Goal: Information Seeking & Learning: Learn about a topic

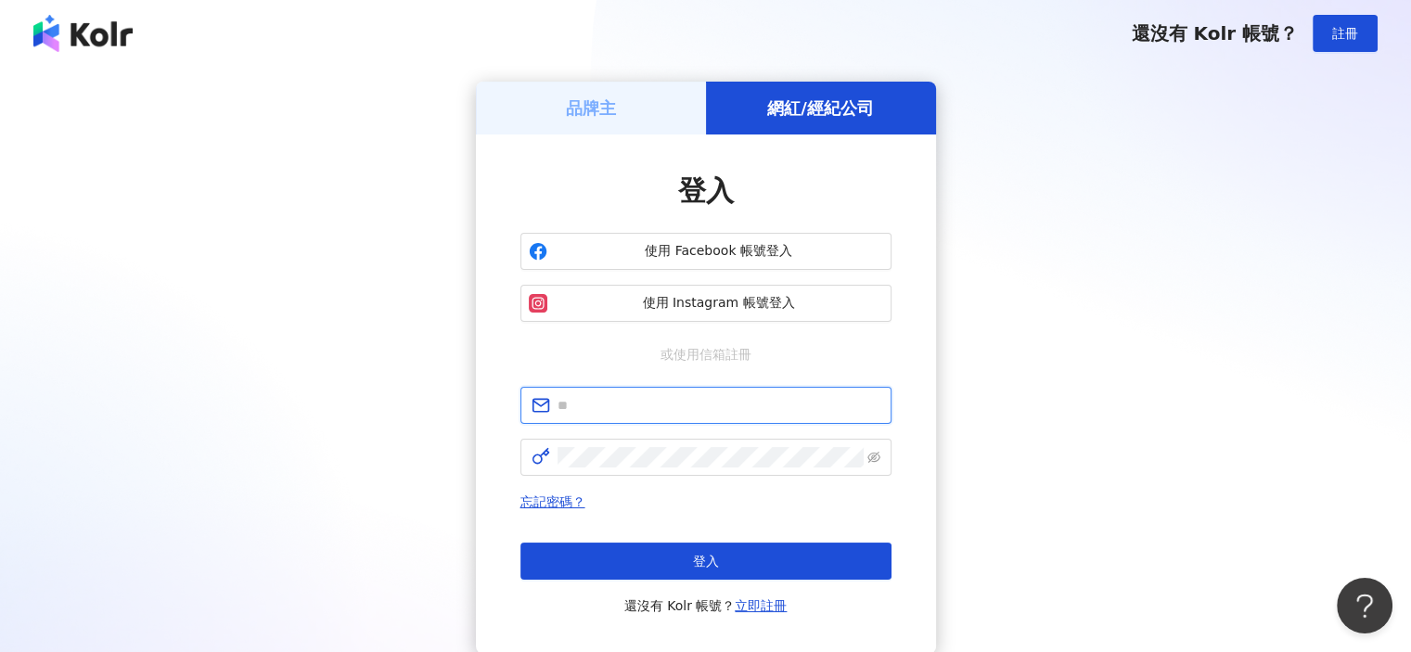
click at [608, 406] on input "text" at bounding box center [719, 405] width 323 height 20
type input "**********"
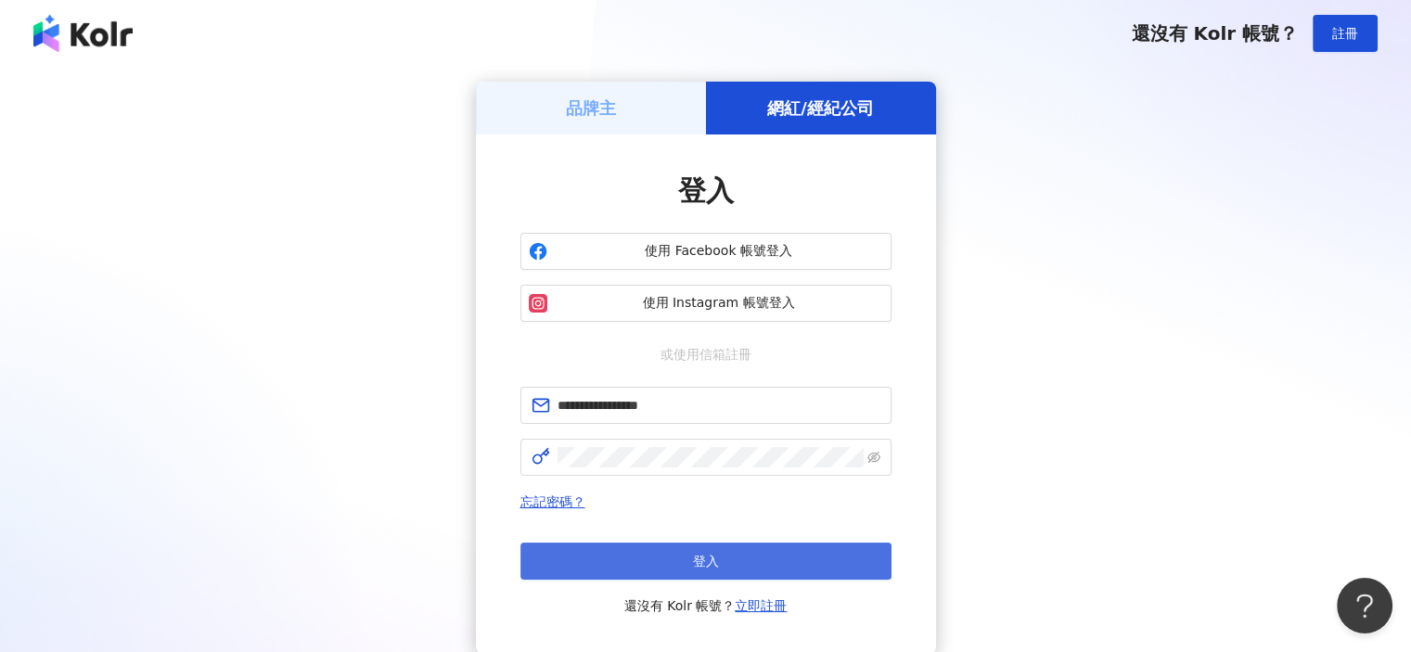
click at [665, 556] on button "登入" at bounding box center [705, 561] width 371 height 37
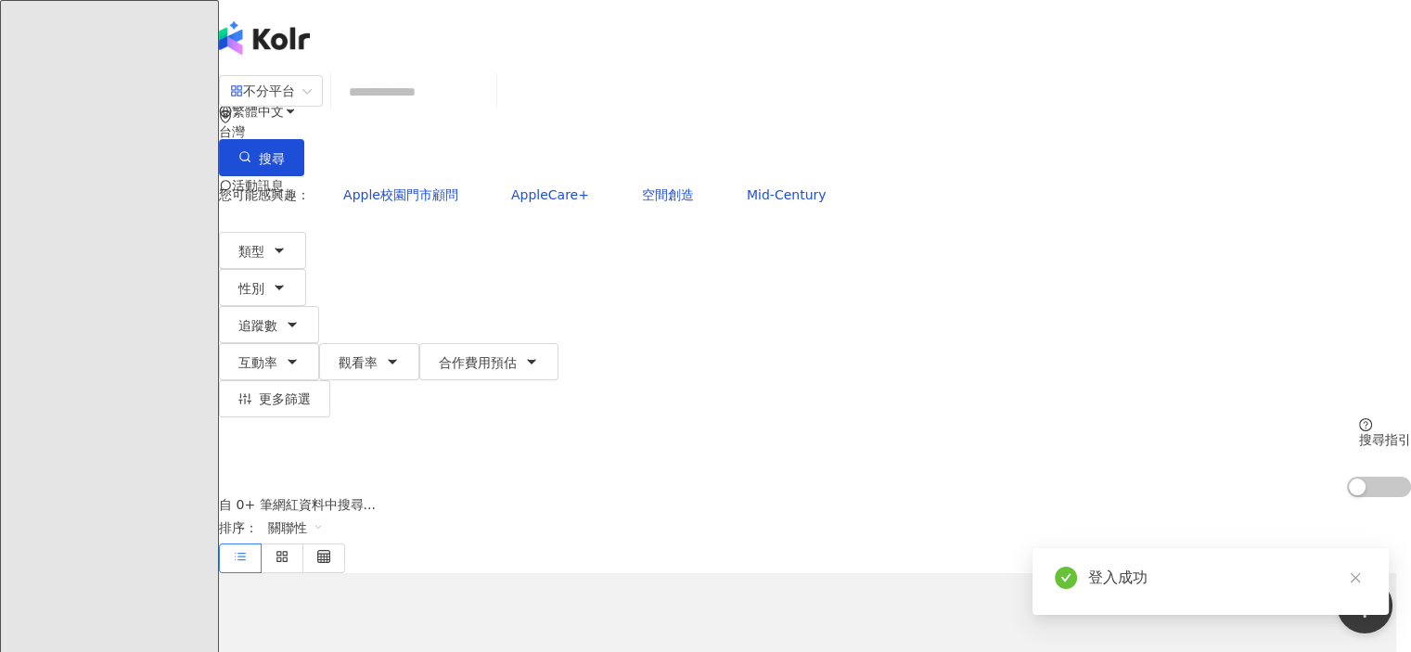
click at [482, 109] on input "search" at bounding box center [414, 91] width 150 height 35
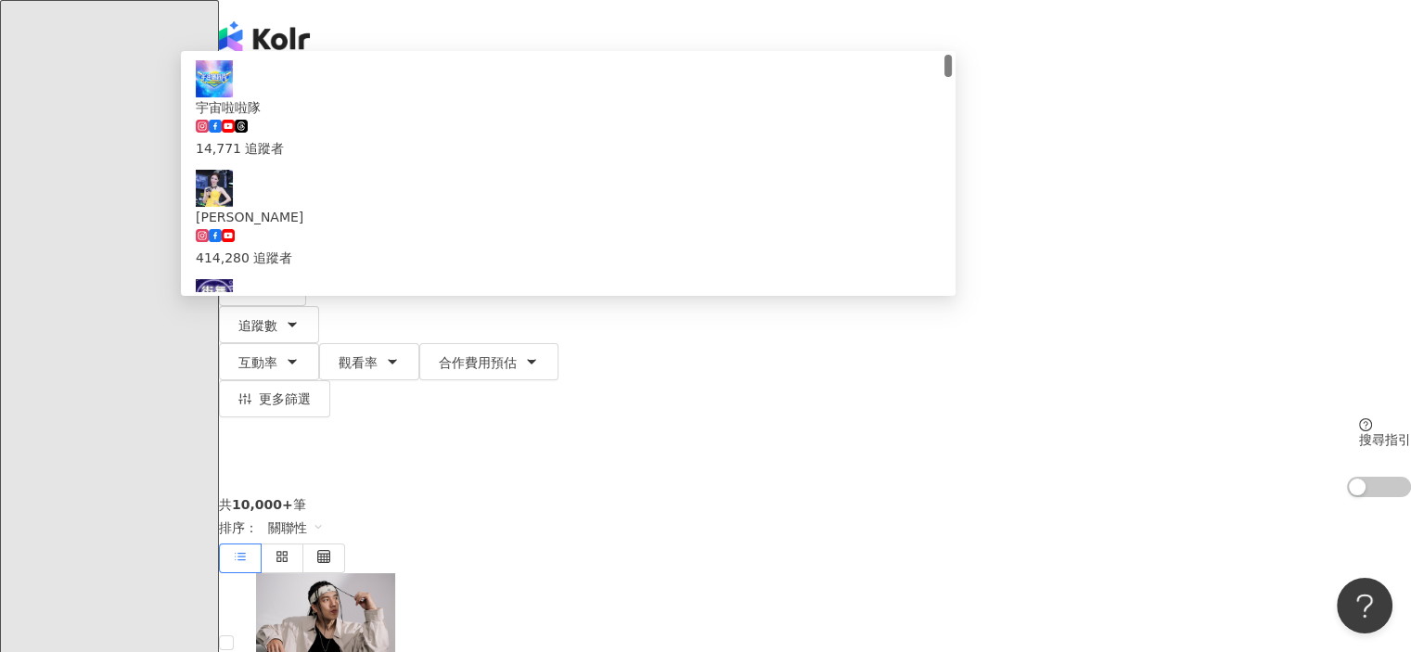
type input "***"
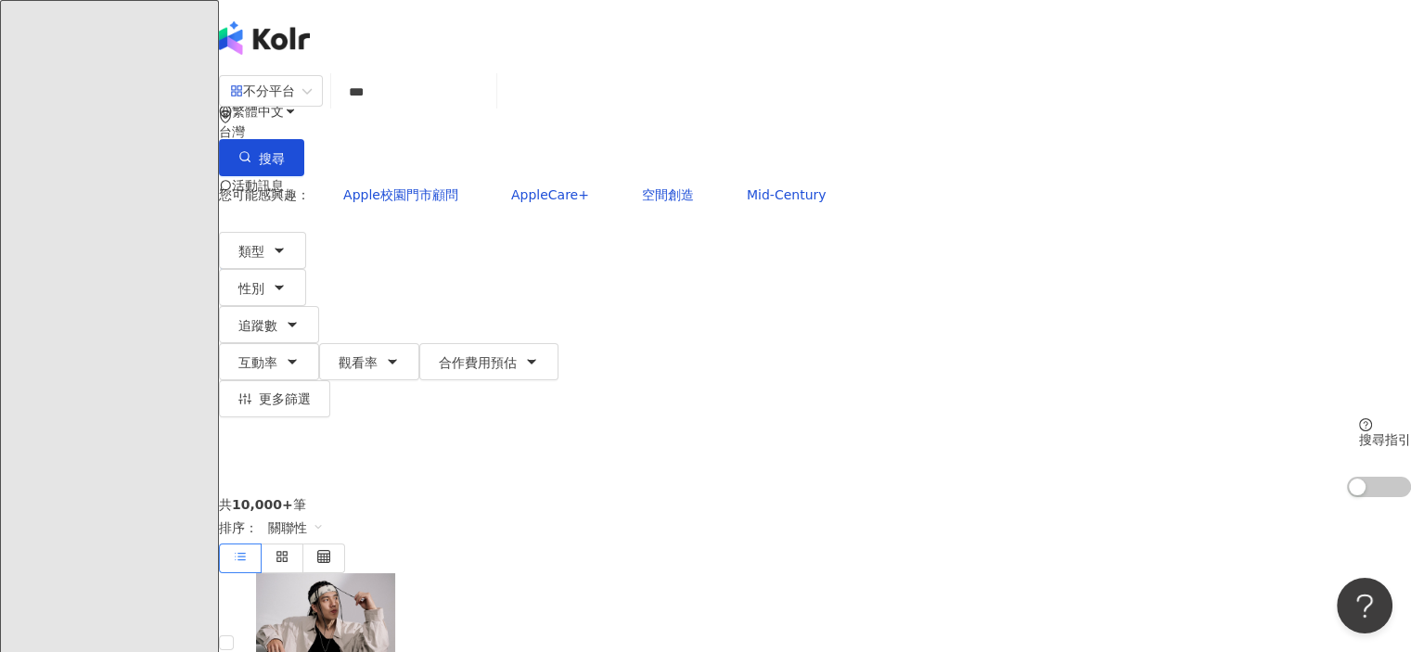
click at [226, 205] on div "不分平台 *** 台灣 搜尋 ae6fe33a-6361-4f60-98ea-2ff554cf568f 宇宙啦啦隊 14,771 追蹤者 高鈞鈞 414,28…" at bounding box center [815, 285] width 1192 height 423
click at [277, 318] on span "追蹤數" at bounding box center [257, 325] width 39 height 15
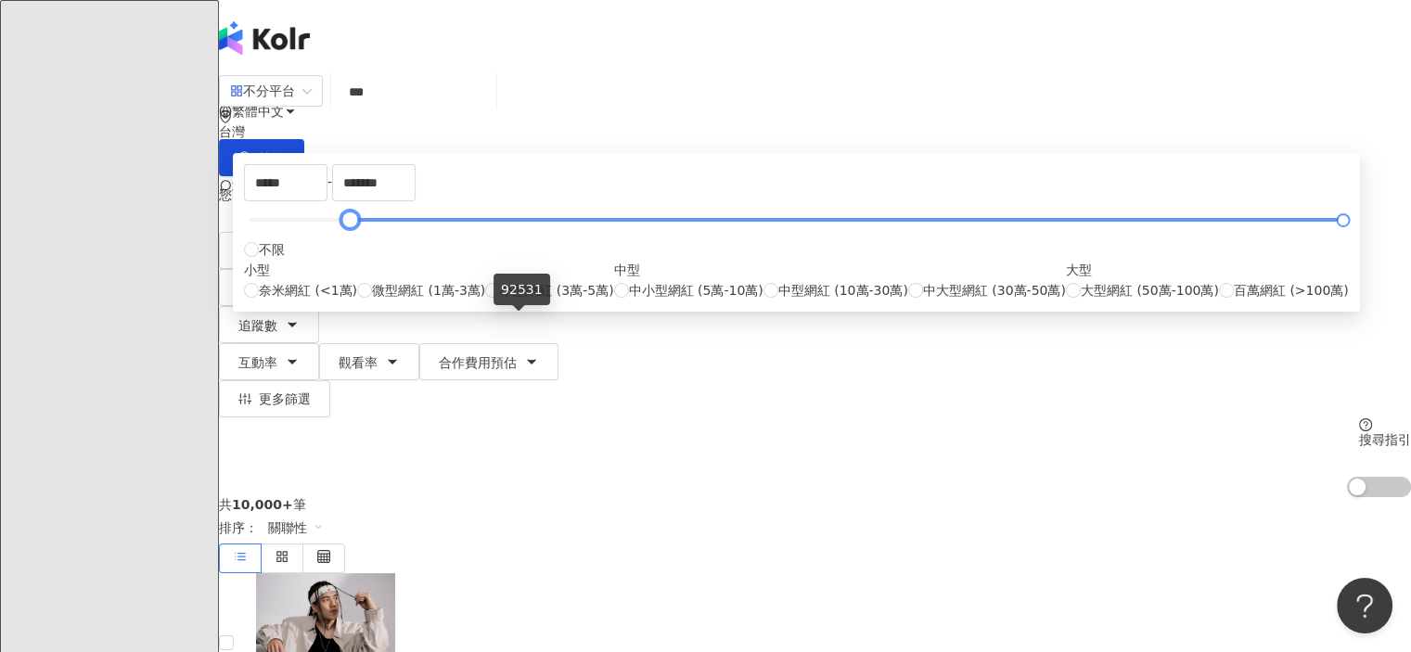
drag, startPoint x: 476, startPoint y: 324, endPoint x: 520, endPoint y: 322, distance: 44.6
click at [355, 225] on div at bounding box center [350, 220] width 10 height 10
type input "*****"
drag, startPoint x: 522, startPoint y: 320, endPoint x: 497, endPoint y: 320, distance: 25.1
click at [299, 225] on div at bounding box center [294, 220] width 10 height 10
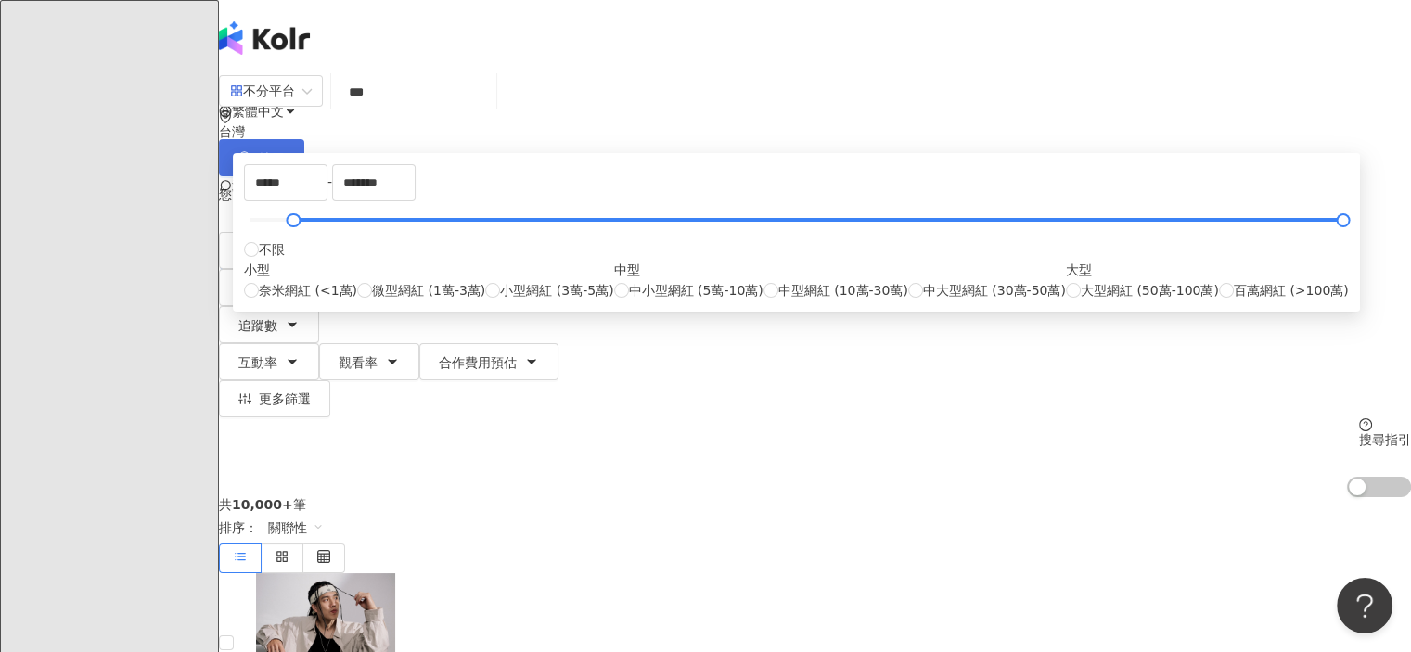
click at [304, 139] on button "搜尋" at bounding box center [261, 157] width 85 height 37
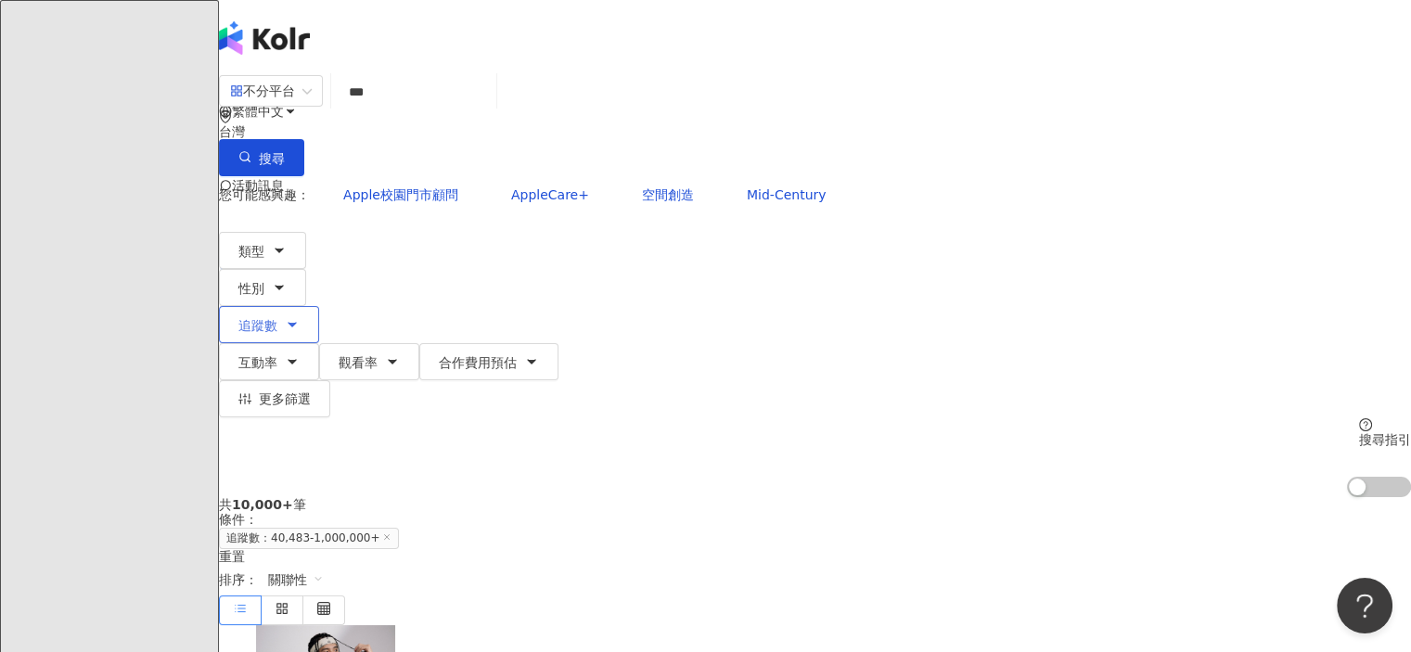
click at [319, 306] on button "追蹤數" at bounding box center [269, 324] width 100 height 37
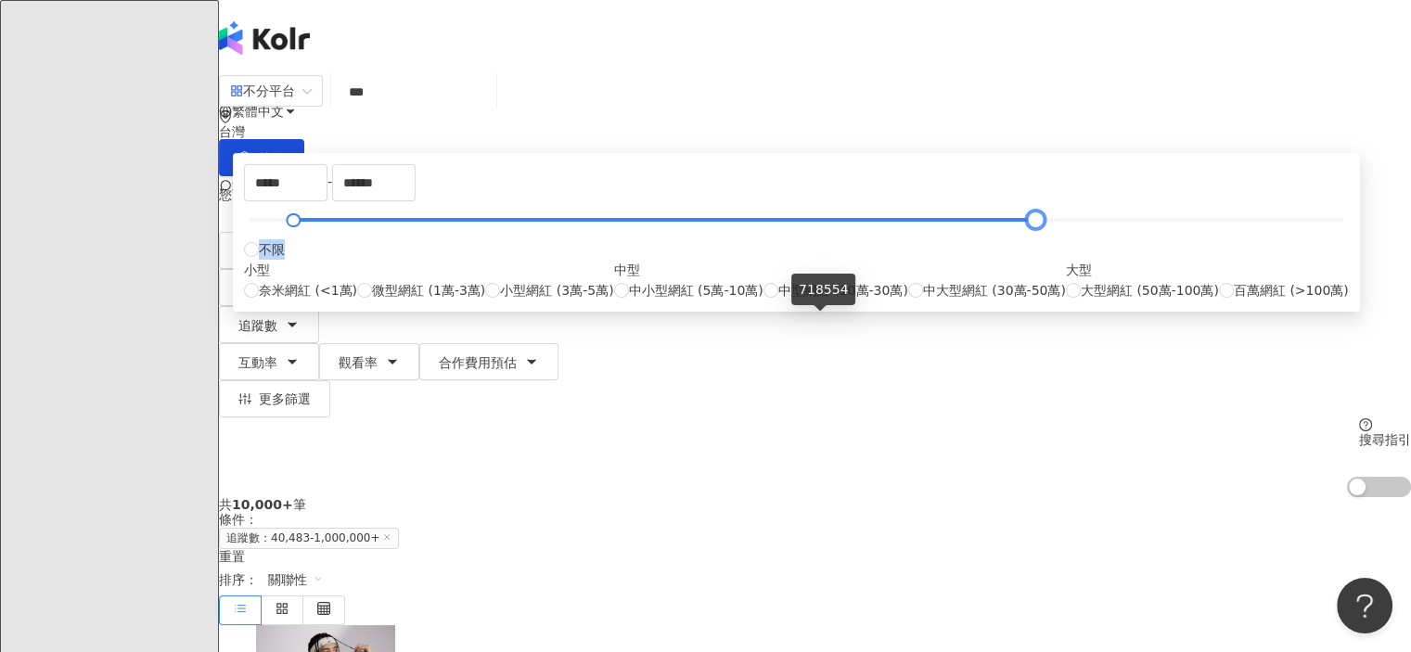
type input "******"
drag, startPoint x: 954, startPoint y: 321, endPoint x: 818, endPoint y: 333, distance: 136.0
click at [818, 301] on div "***** - ****** 不限 小型 奈米網紅 (<1萬) 微型網紅 (1萬-3萬) 小型網紅 (3萬-5萬) 中型 中小型網紅 (5萬-10萬) 中型網…" at bounding box center [796, 232] width 1105 height 136
click at [304, 139] on button "搜尋" at bounding box center [261, 157] width 85 height 37
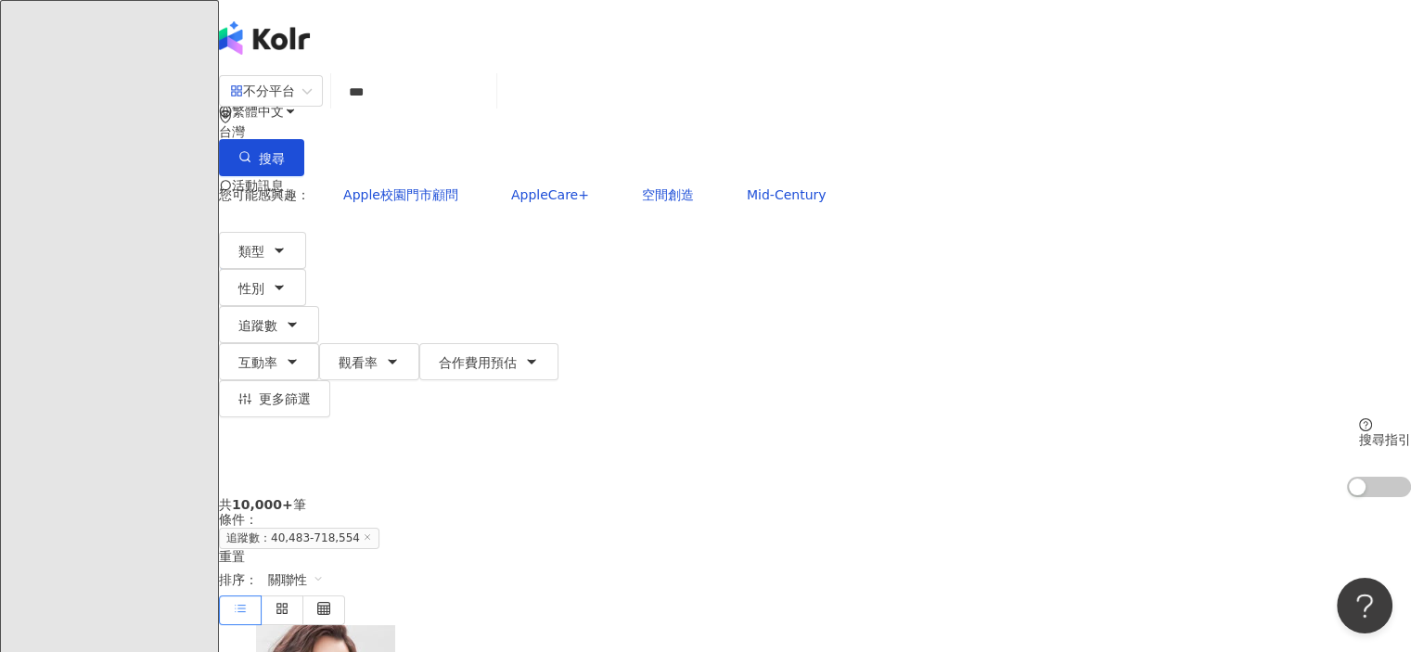
click at [468, 107] on input "***" at bounding box center [414, 91] width 150 height 35
click at [304, 139] on button "搜尋" at bounding box center [261, 157] width 85 height 37
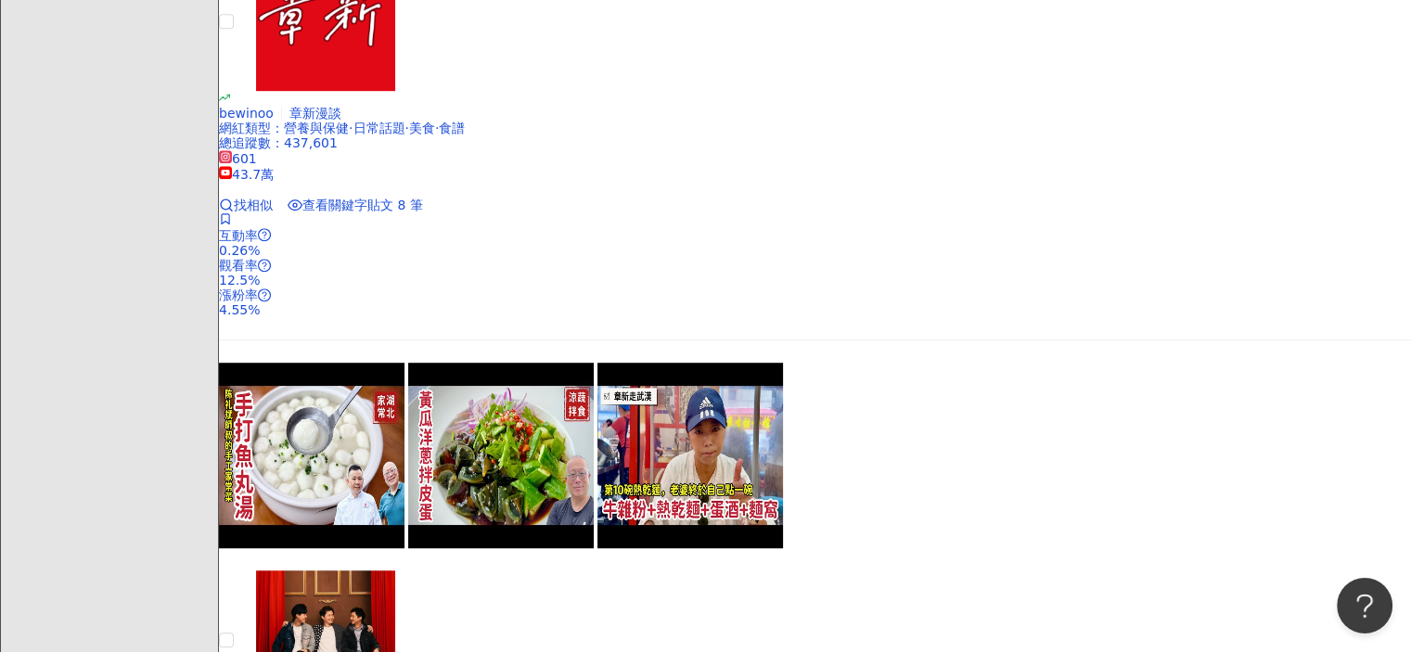
scroll to position [1392, 0]
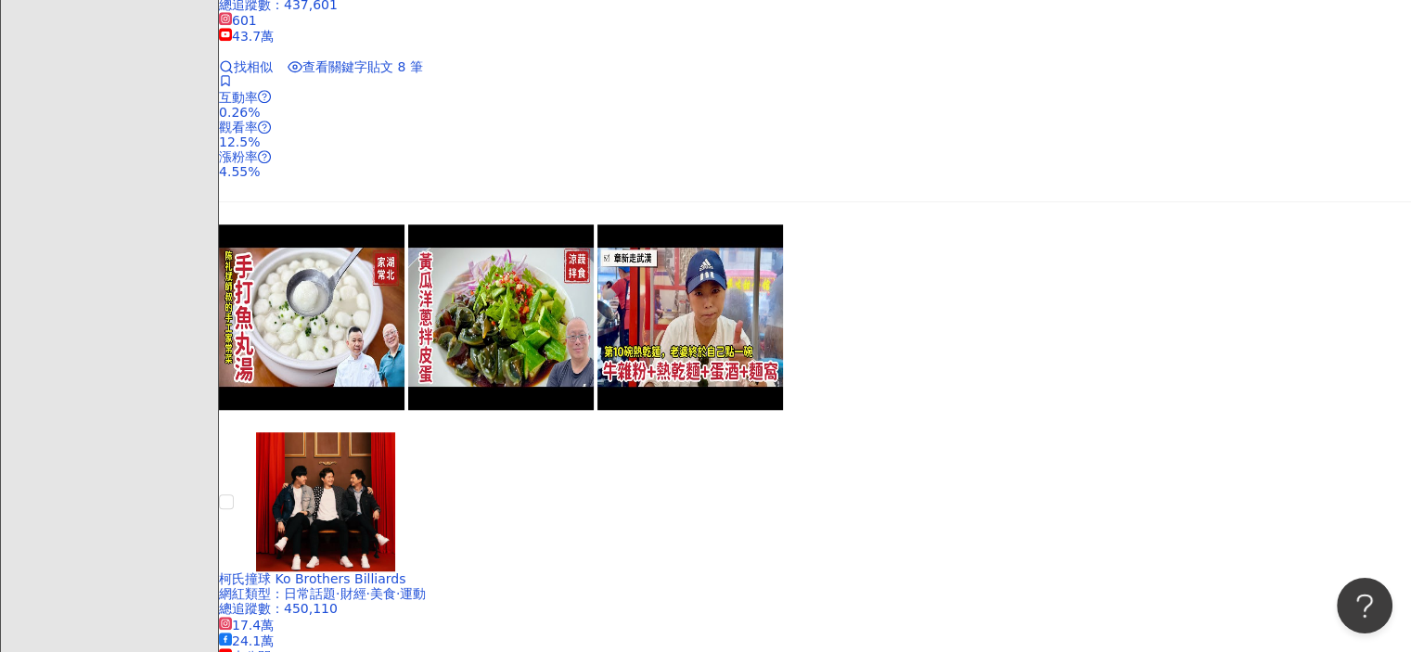
drag, startPoint x: 653, startPoint y: 292, endPoint x: 583, endPoint y: 289, distance: 70.6
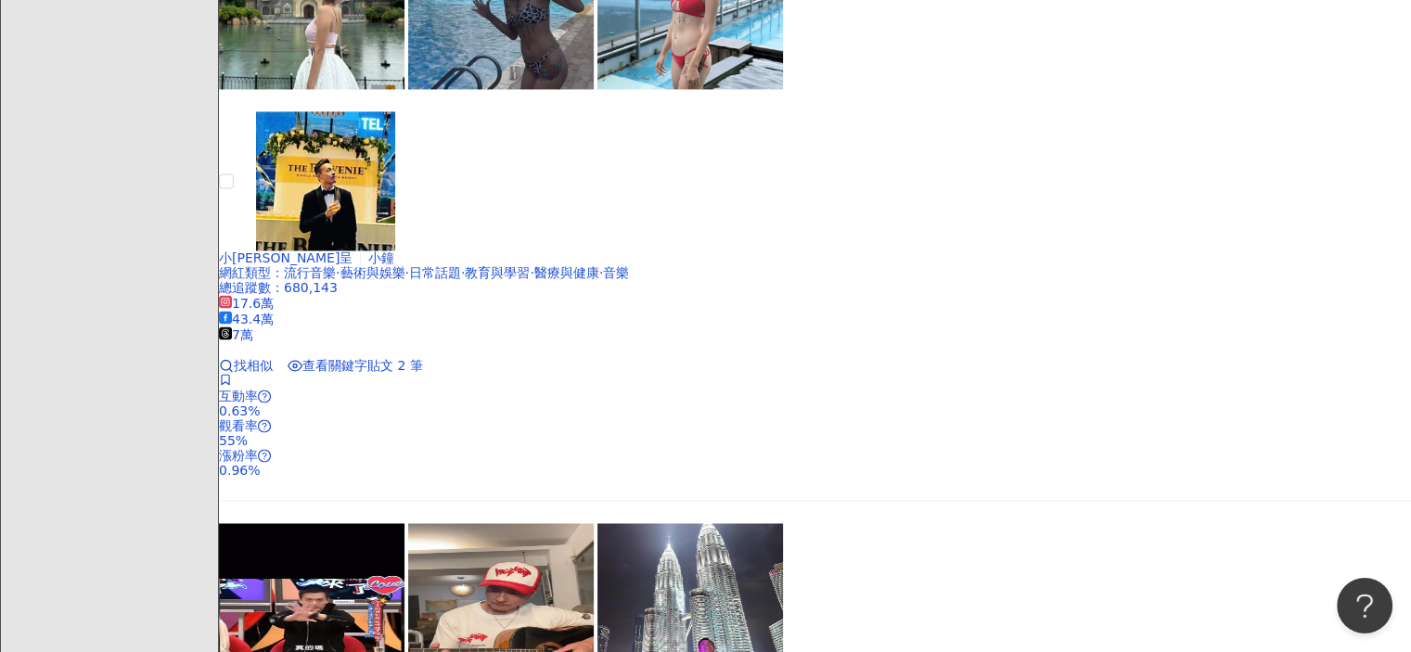
scroll to position [3155, 0]
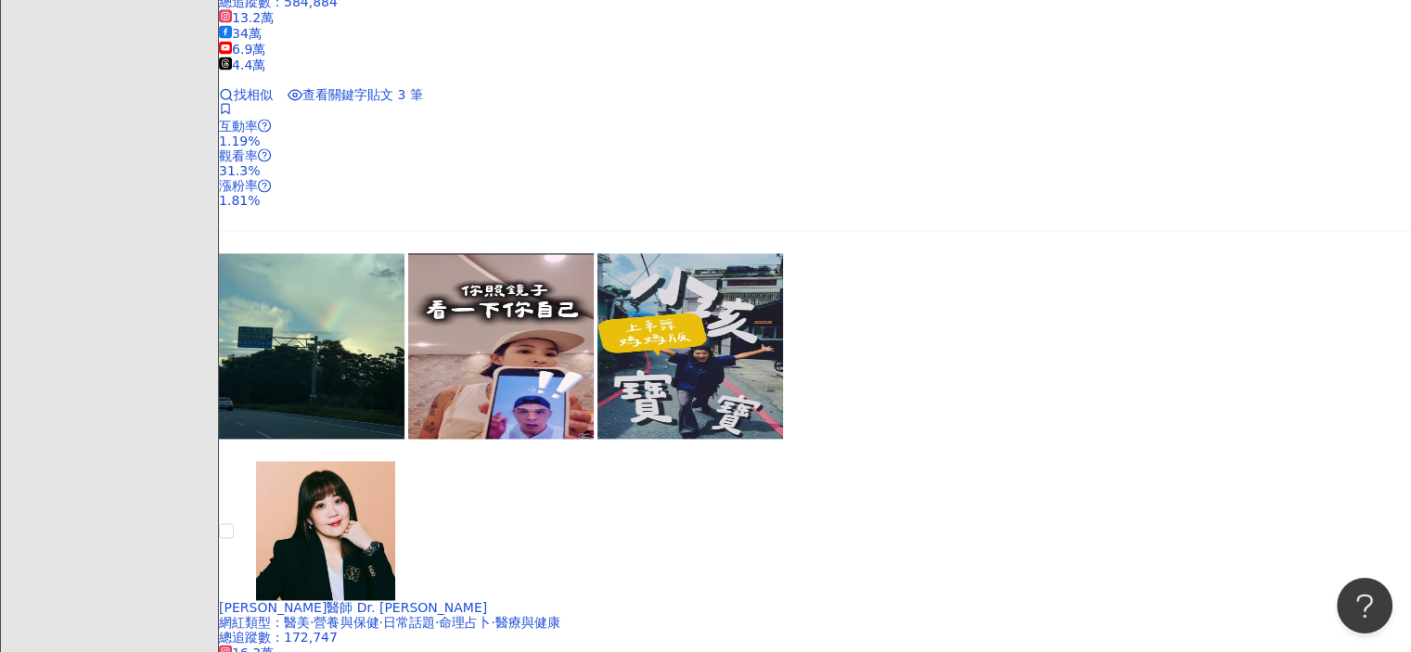
scroll to position [3006, 0]
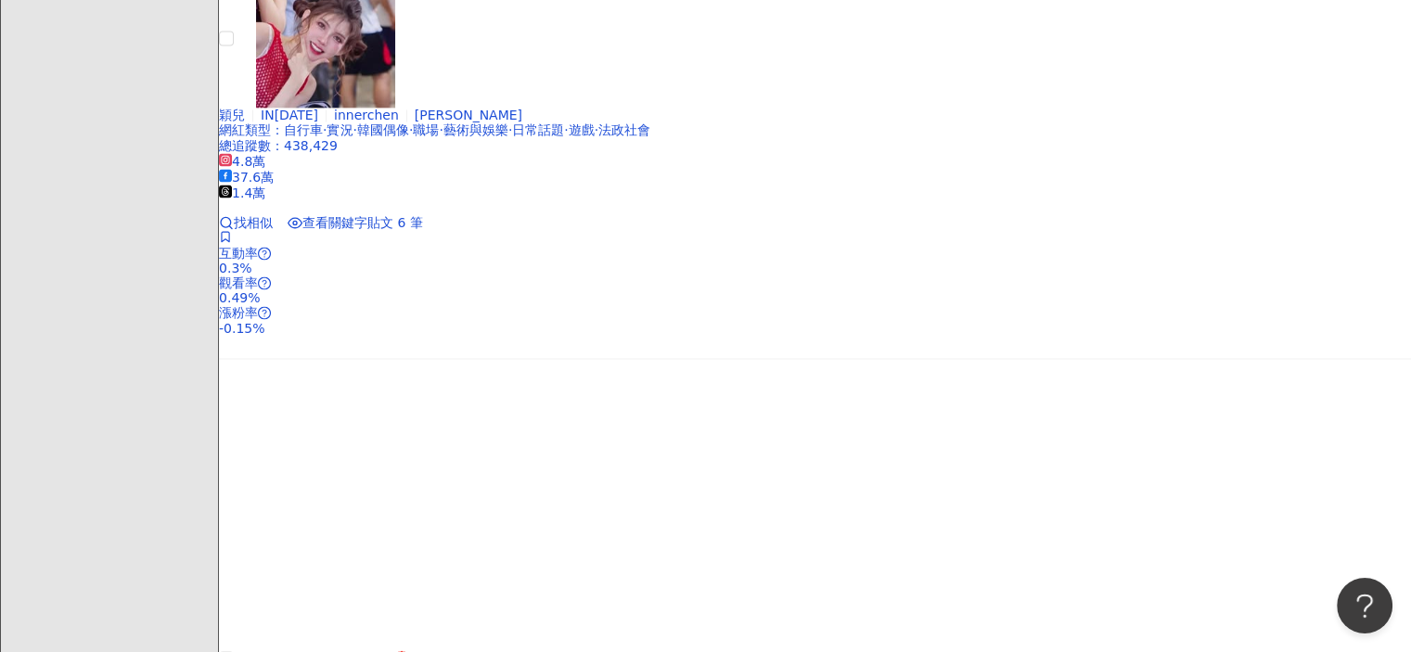
scroll to position [2913, 0]
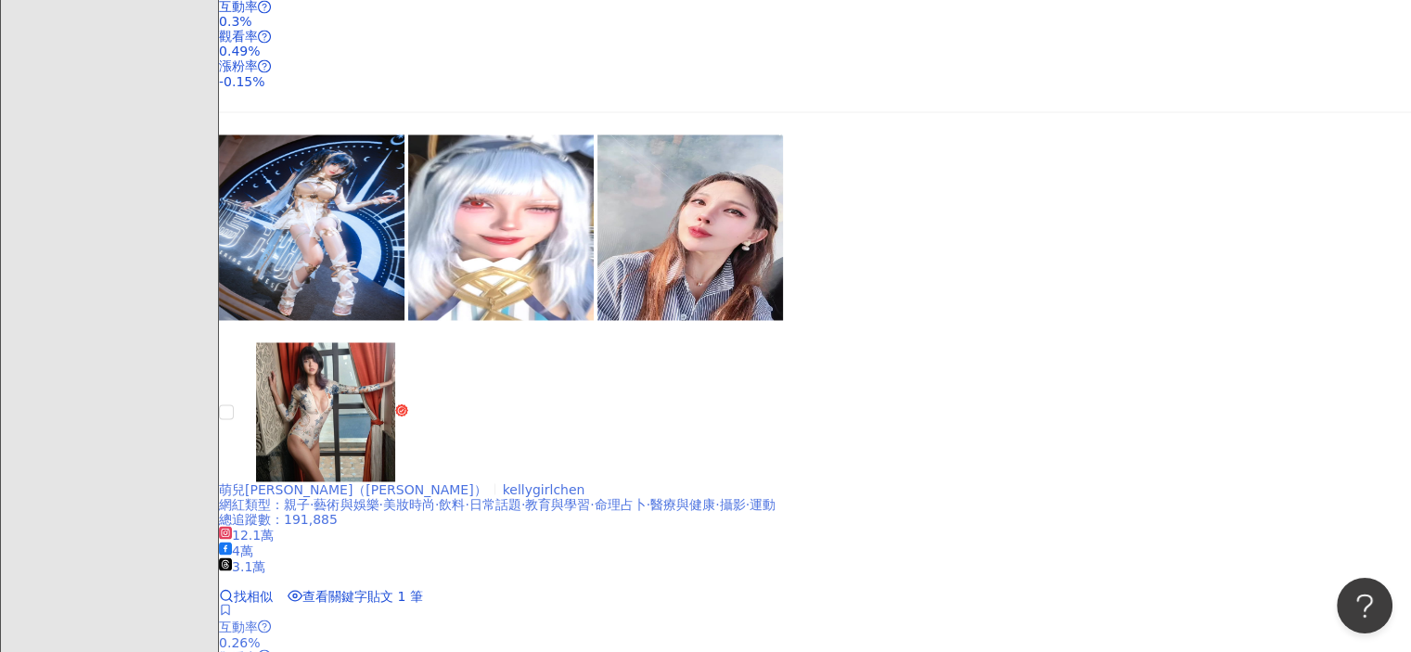
scroll to position [3099, 0]
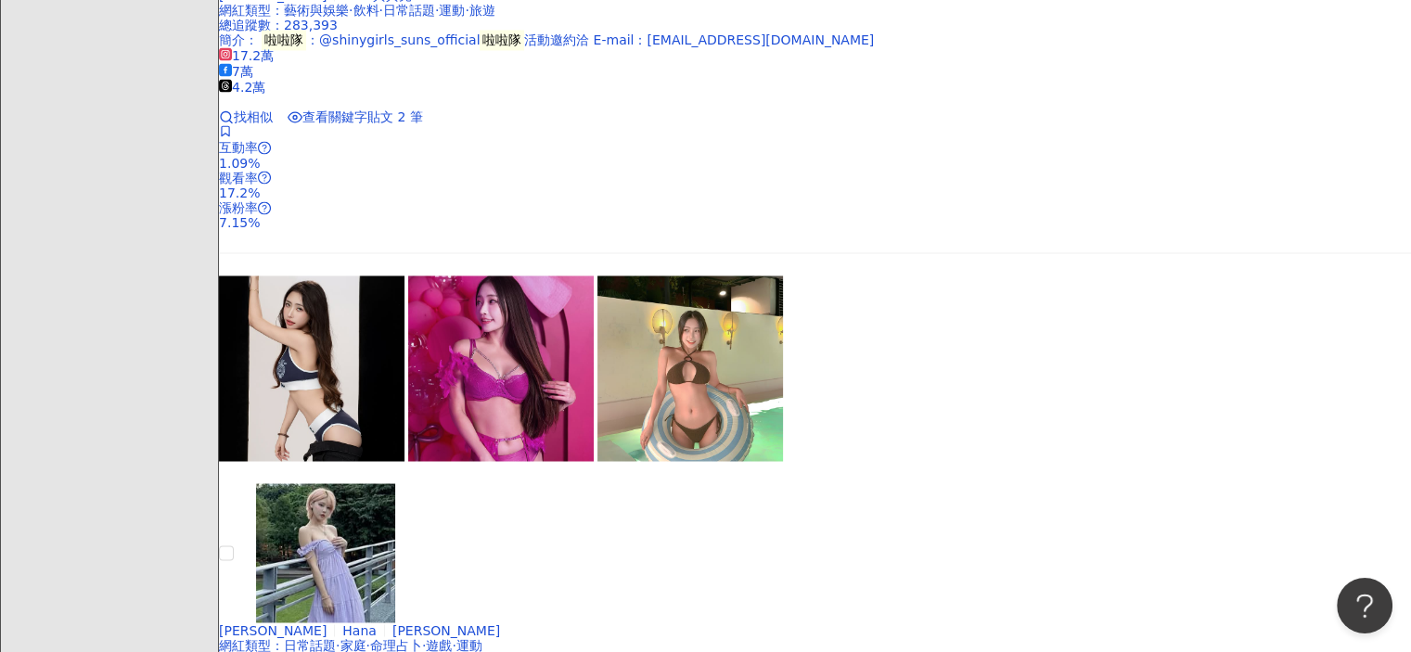
scroll to position [2969, 0]
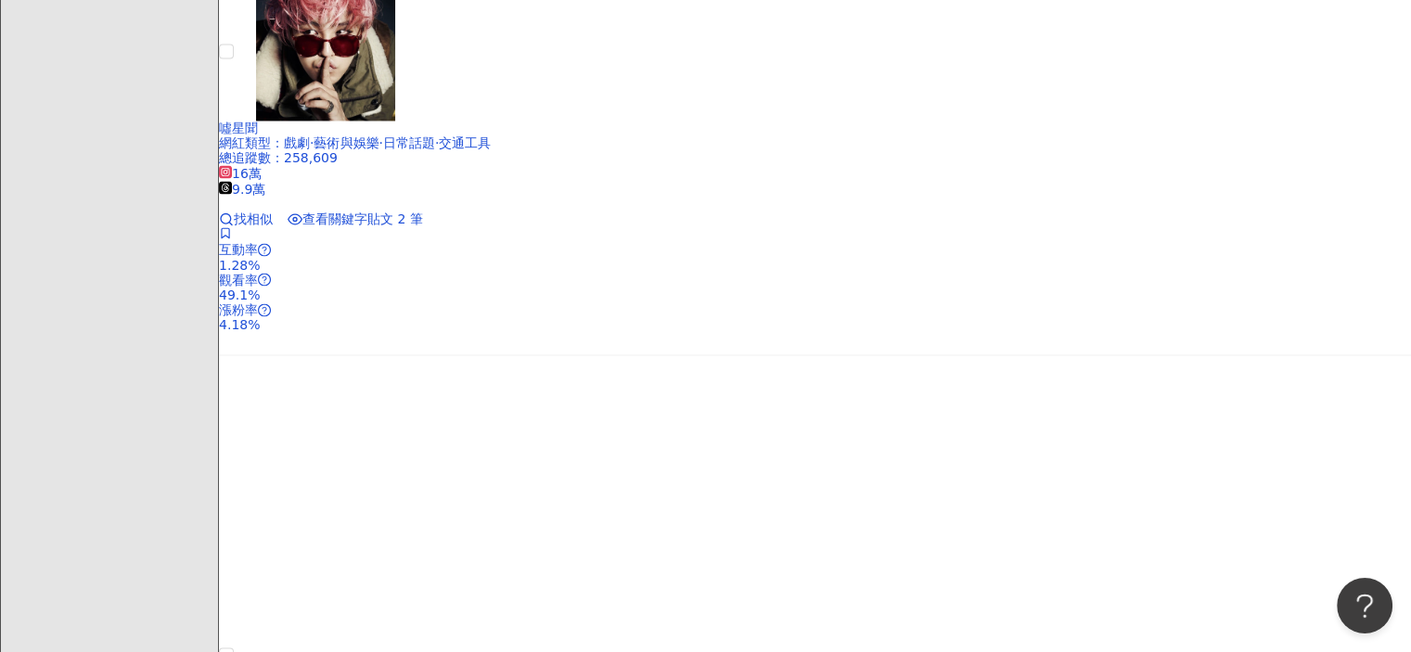
scroll to position [3323, 0]
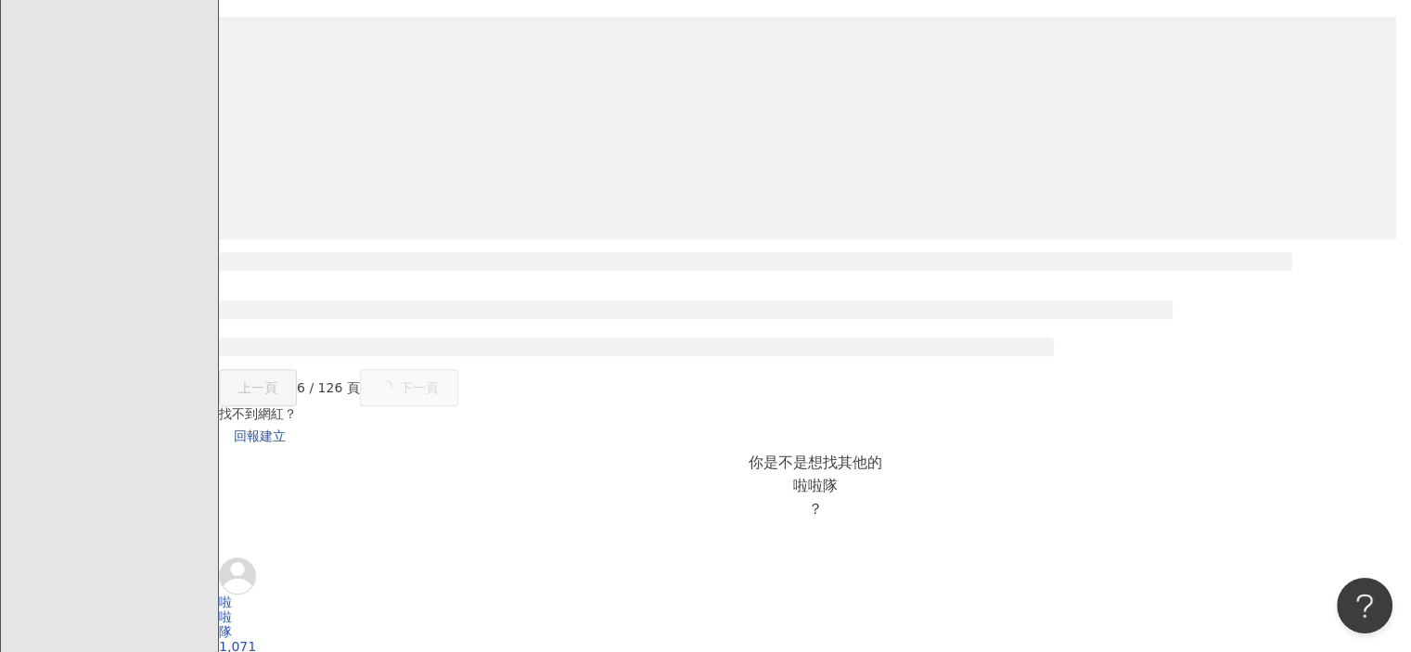
scroll to position [3377, 0]
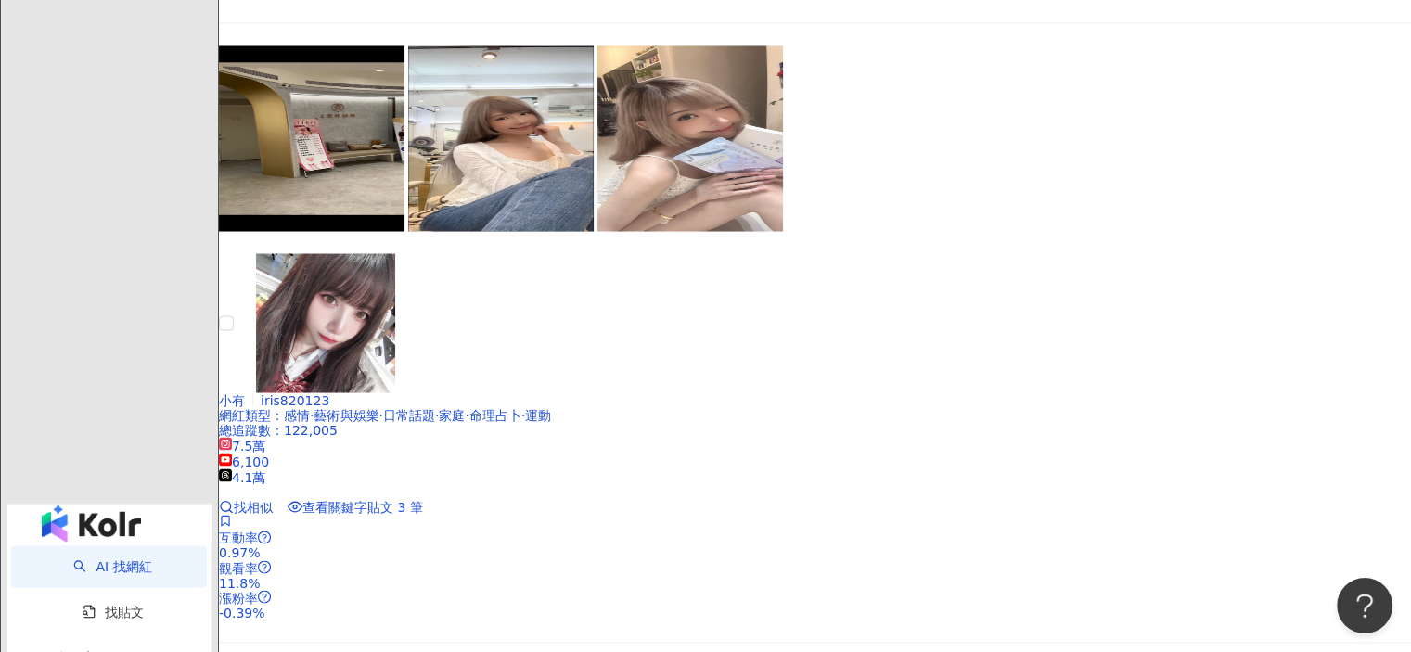
scroll to position [3500, 0]
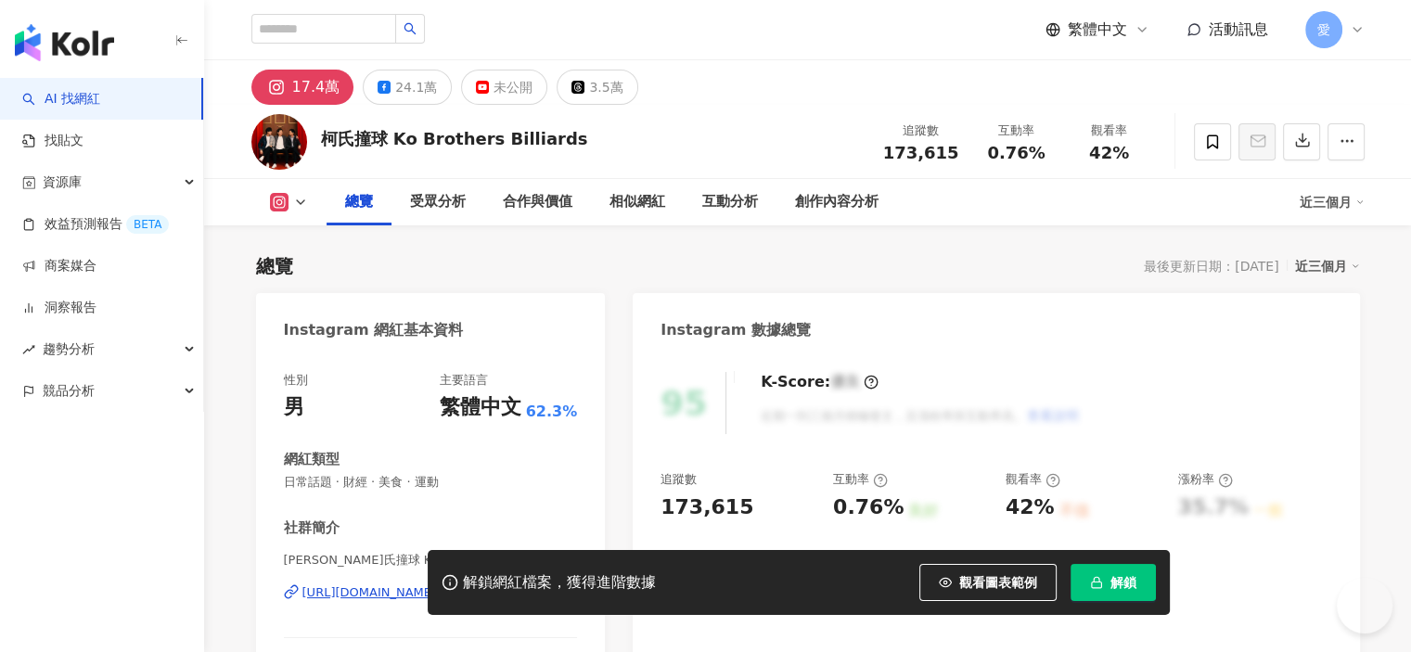
scroll to position [93, 0]
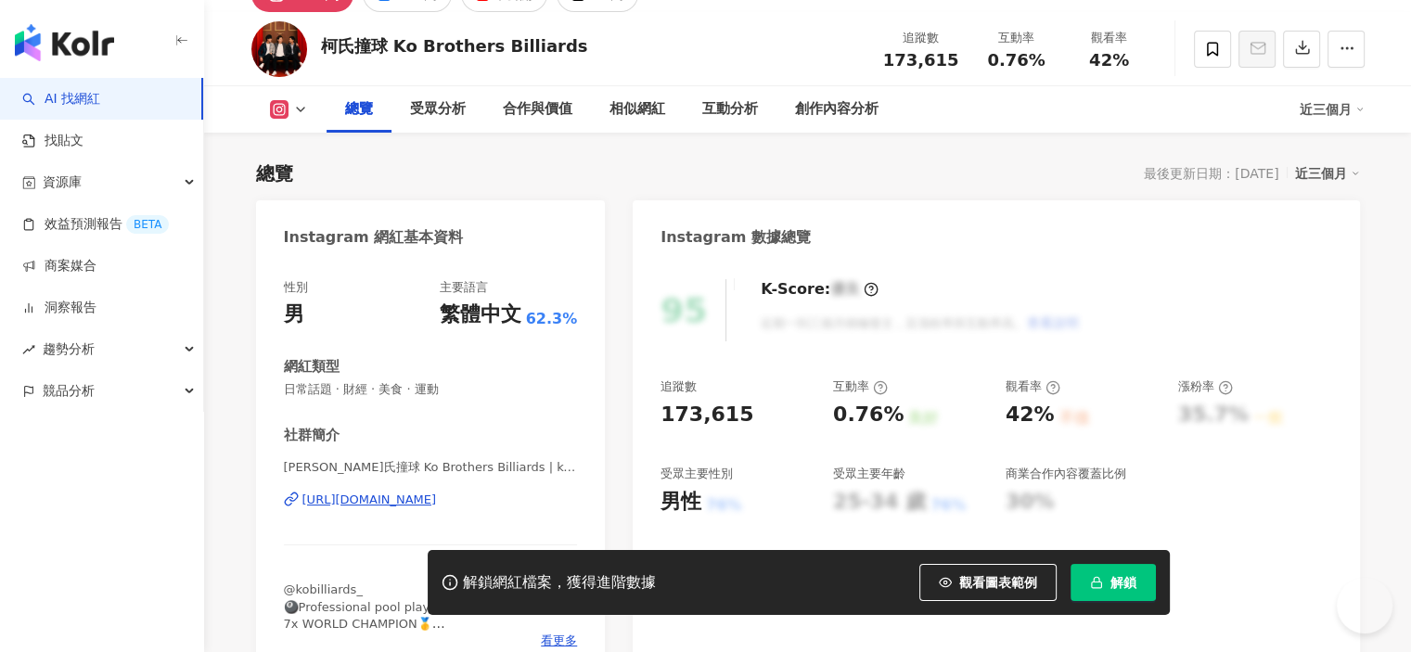
click at [335, 501] on div "https://www.instagram.com/ko_brothers_billiards/" at bounding box center [369, 500] width 135 height 17
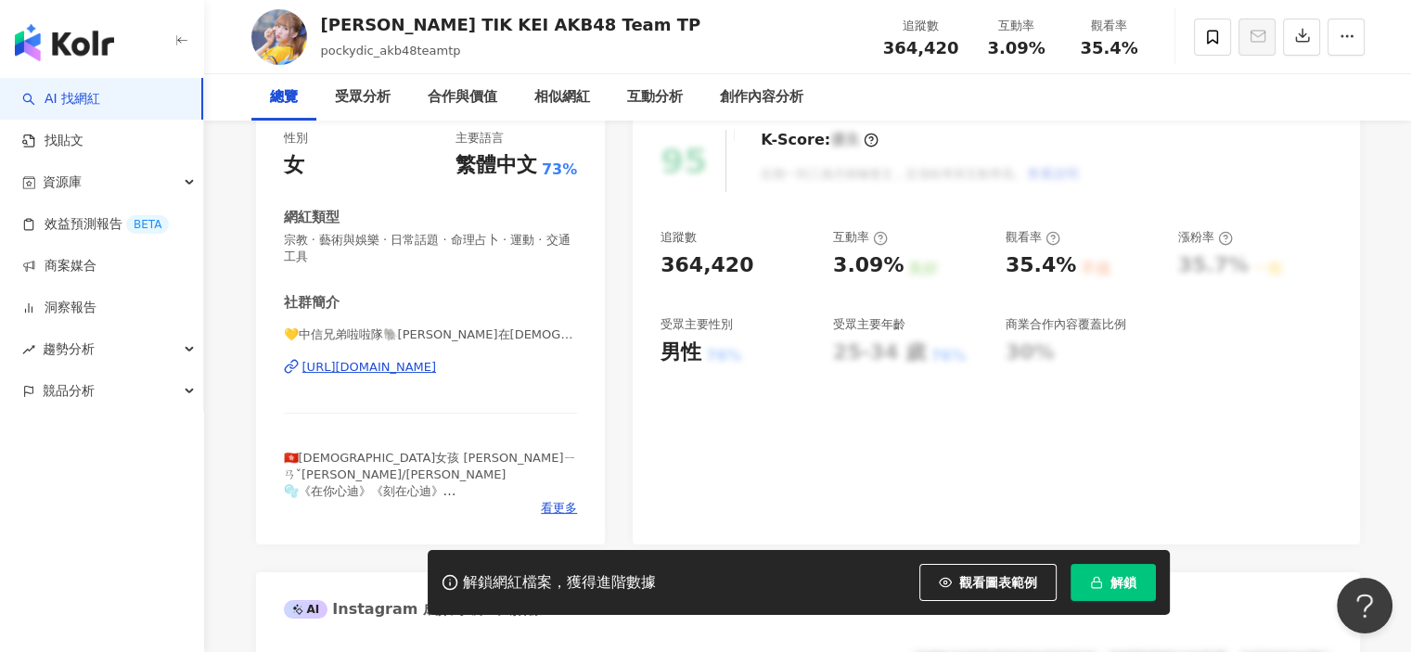
scroll to position [278, 0]
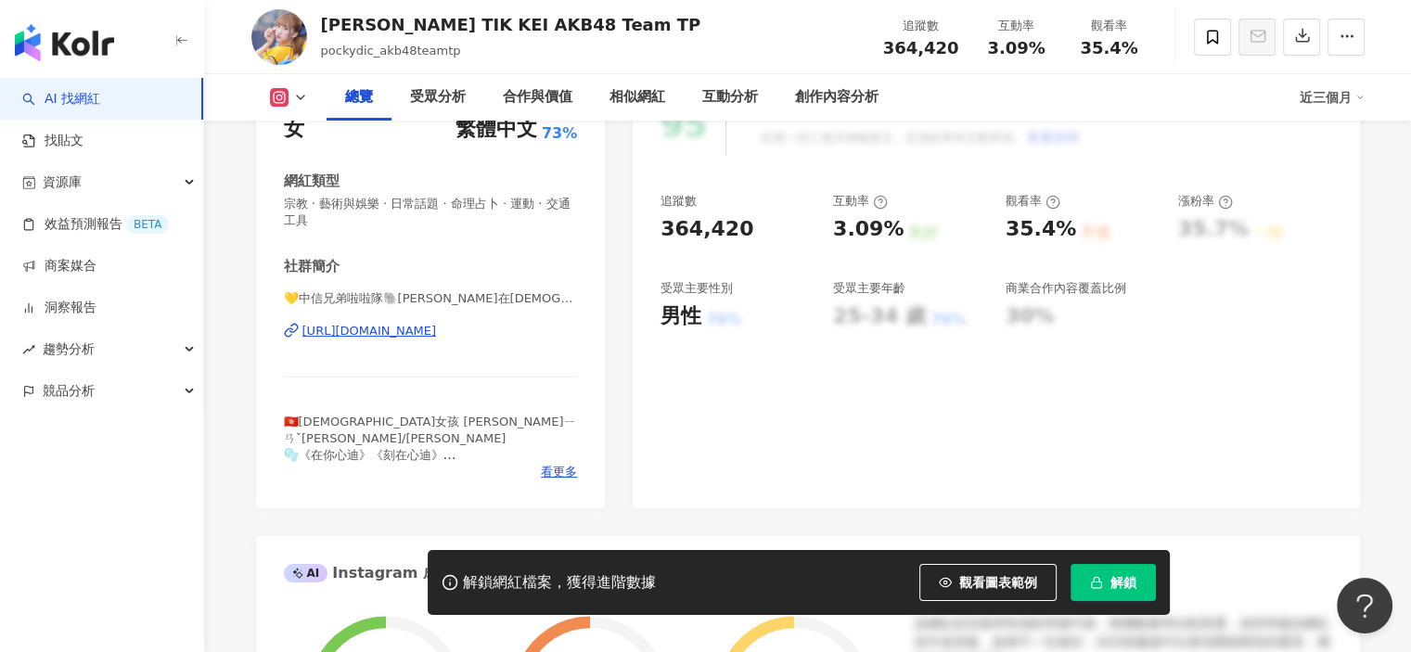
click at [412, 332] on div "https://www.instagram.com/diccc0213/" at bounding box center [369, 331] width 135 height 17
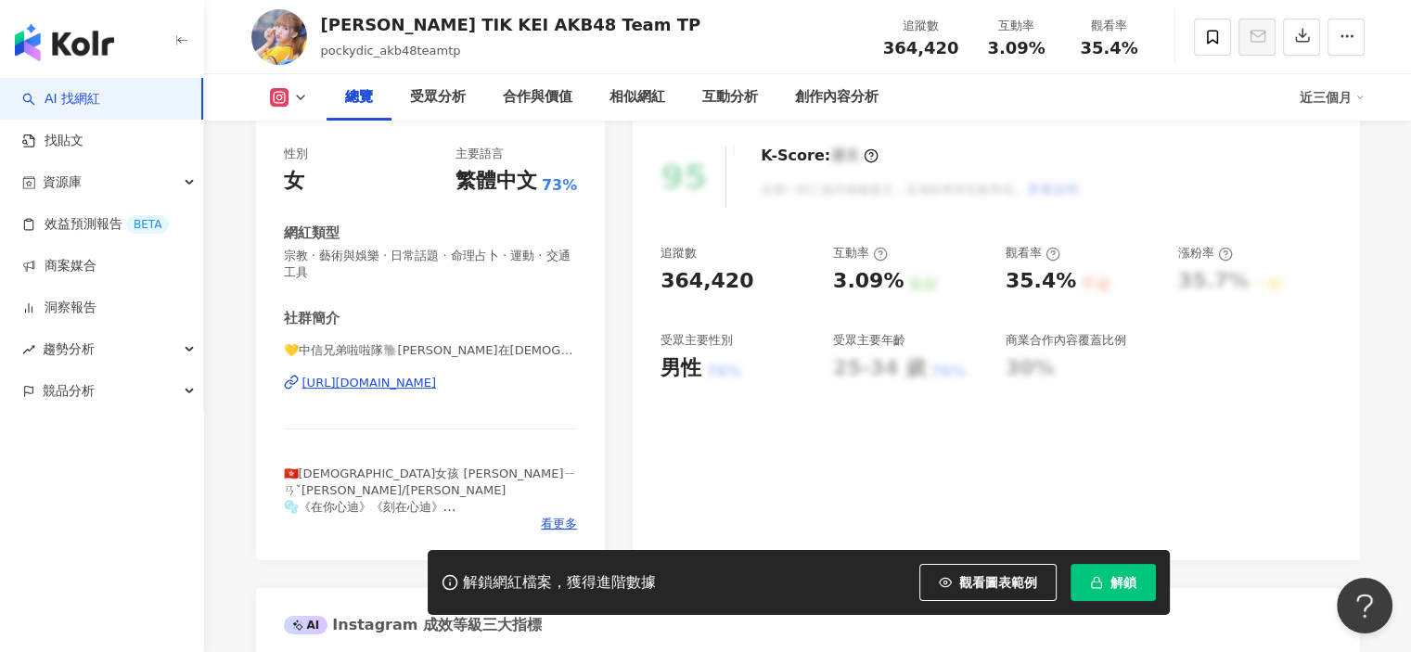
scroll to position [186, 0]
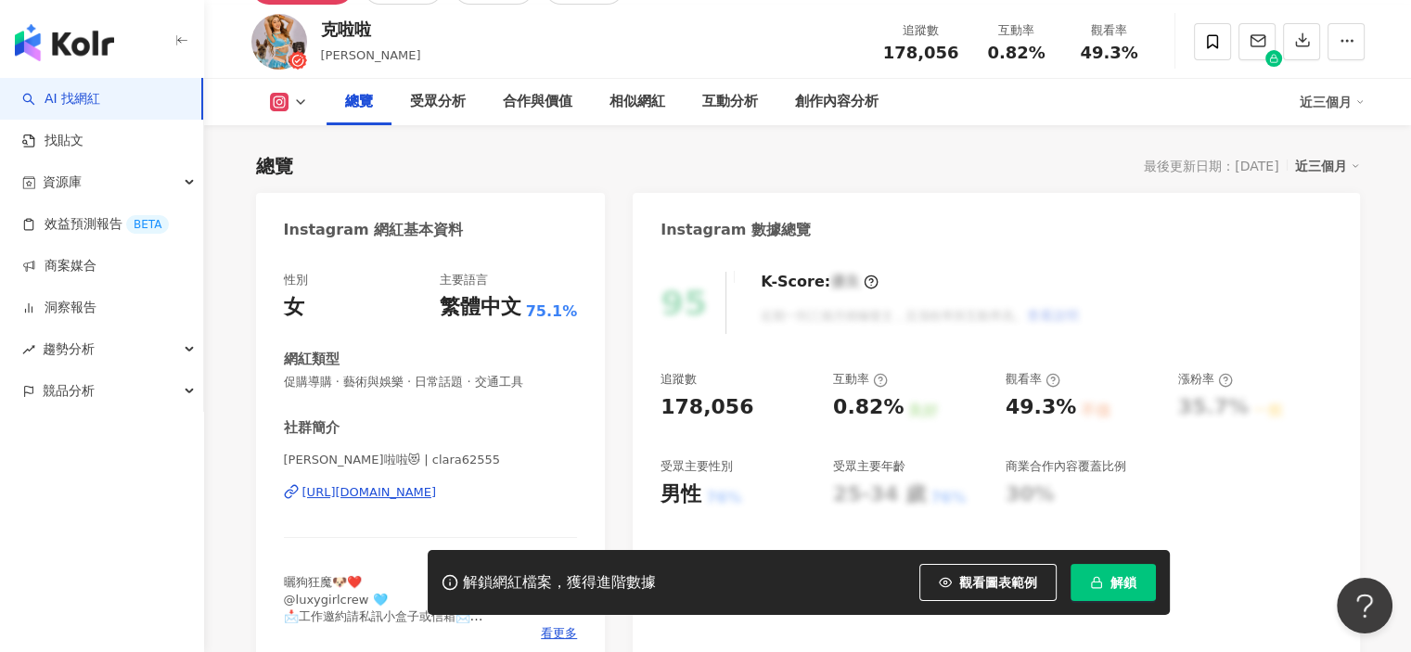
scroll to position [186, 0]
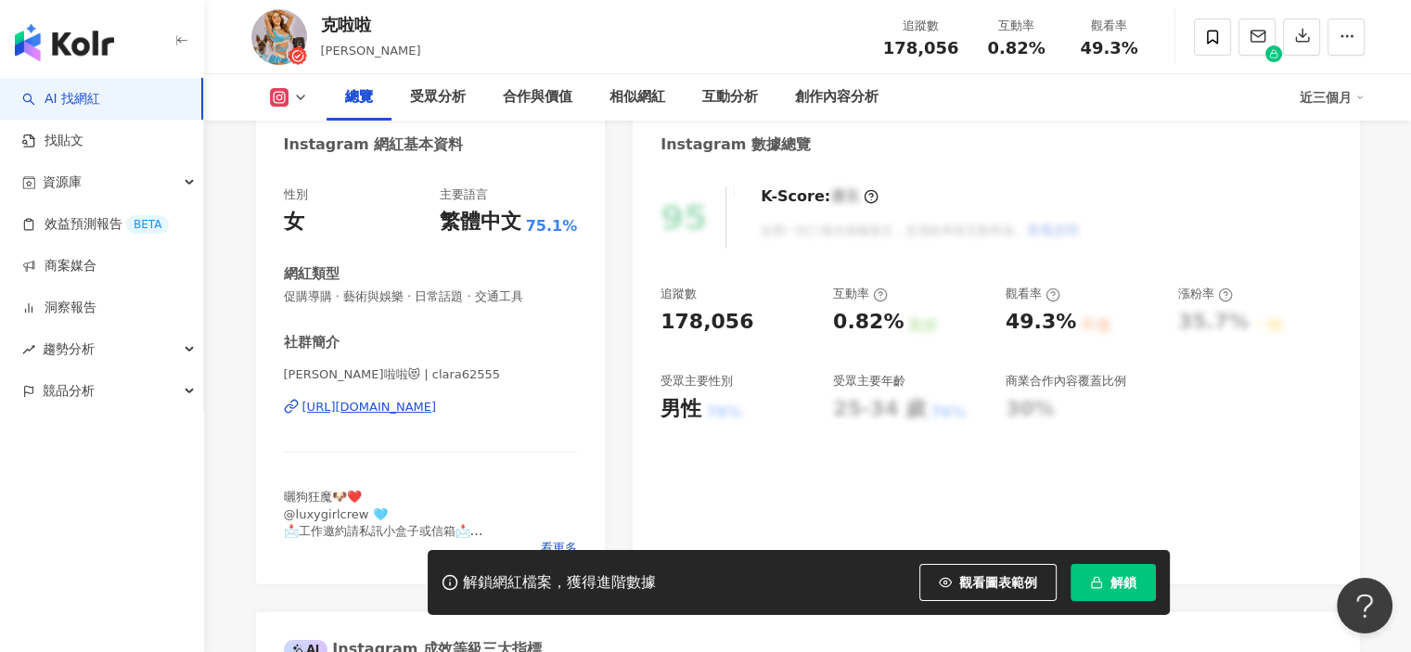
click at [430, 404] on div "https://www.instagram.com/clara62555/" at bounding box center [369, 407] width 135 height 17
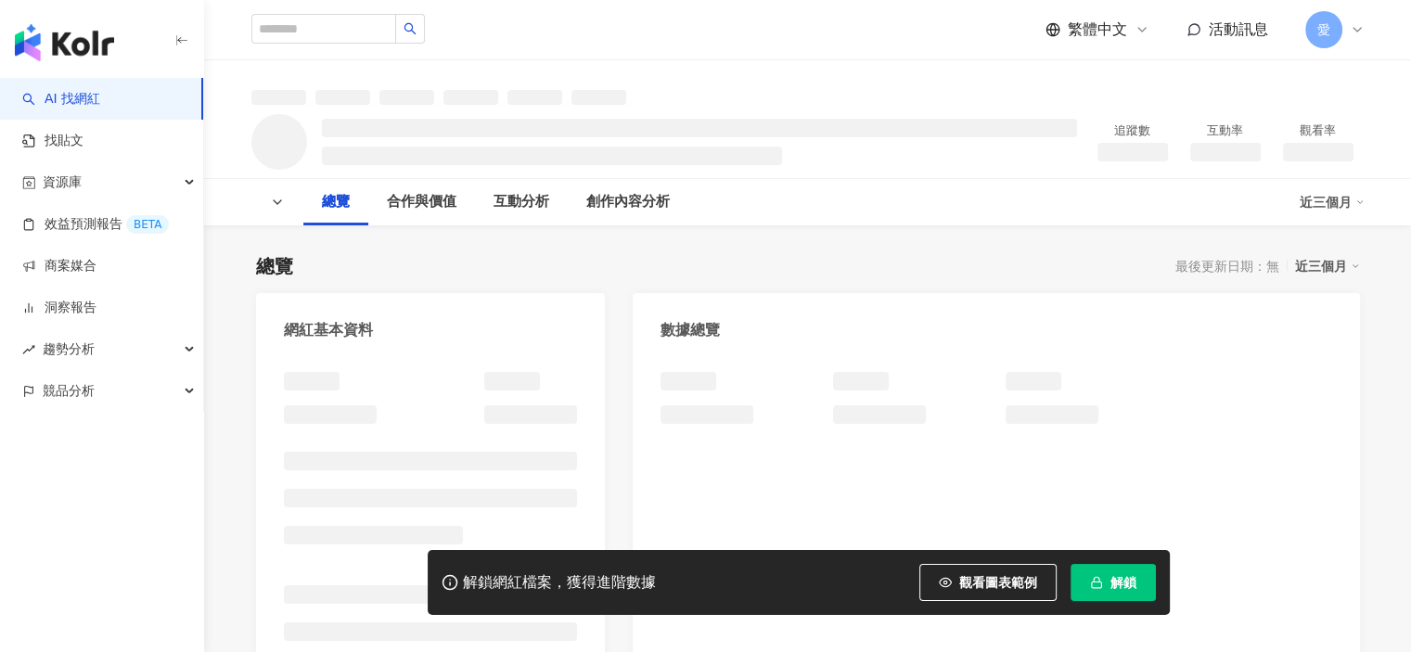
scroll to position [186, 0]
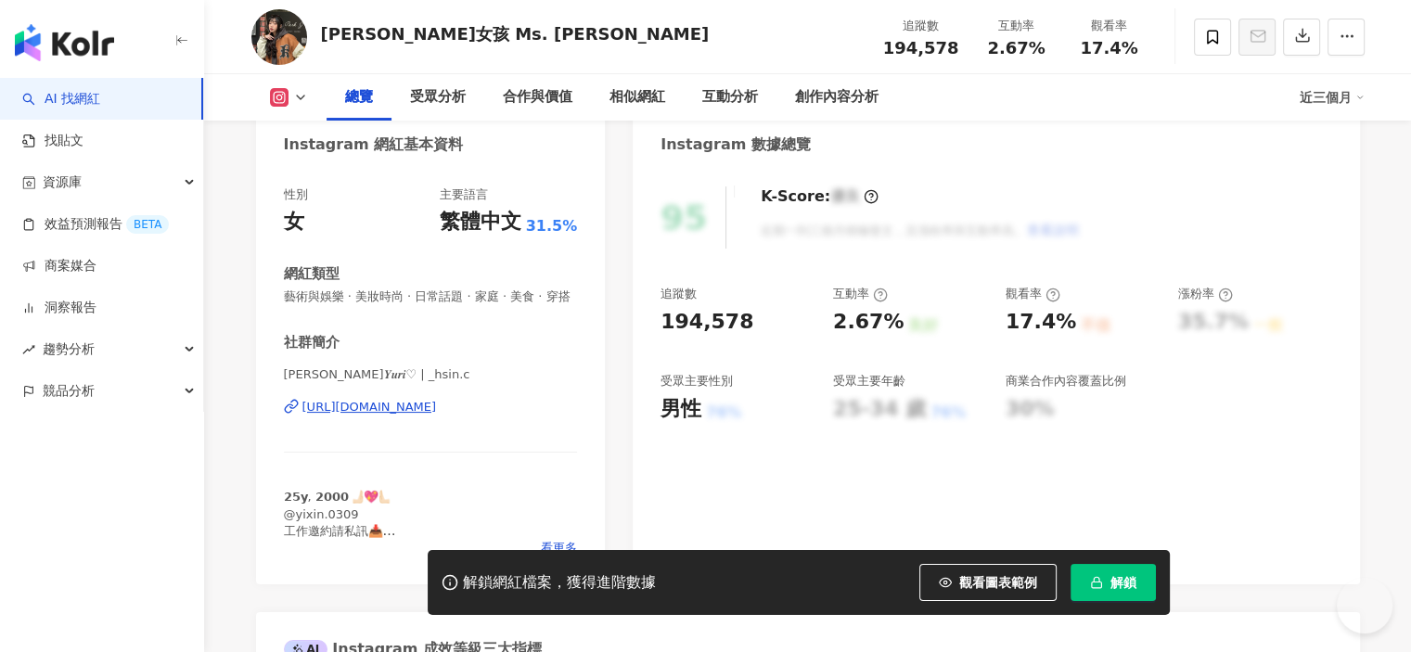
click at [383, 399] on div "[URL][DOMAIN_NAME]" at bounding box center [369, 407] width 135 height 17
